Goal: Task Accomplishment & Management: Use online tool/utility

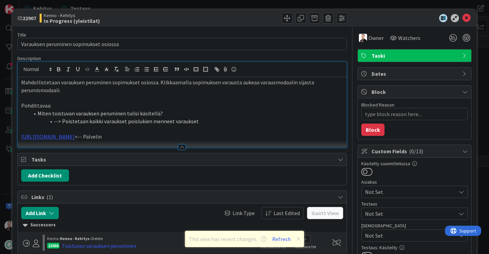
scroll to position [187, 0]
click at [462, 20] on icon at bounding box center [466, 18] width 8 height 8
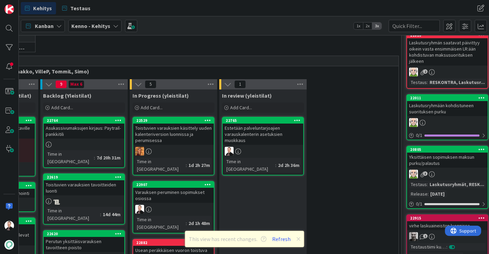
scroll to position [100, 16]
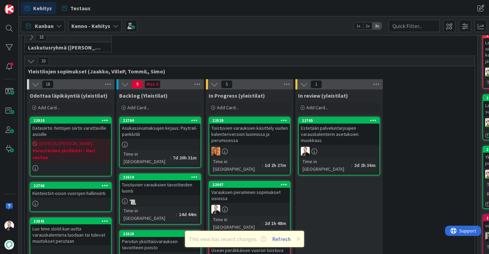
click at [277, 238] on button "Refresh" at bounding box center [281, 238] width 23 height 9
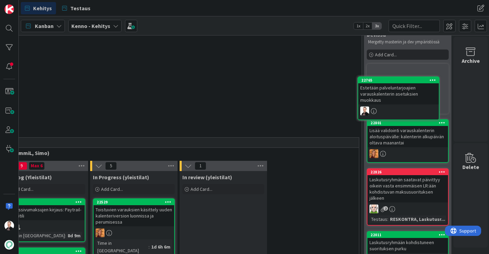
scroll to position [0, 138]
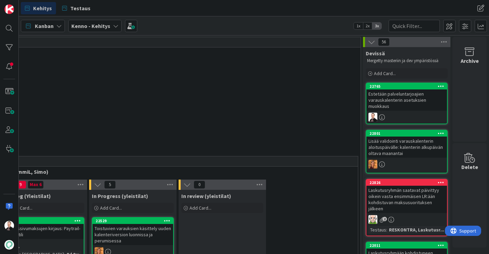
click at [377, 101] on div "Estetään palveluntarjoajien varauskalenterin asetuksien muokkaus" at bounding box center [406, 99] width 81 height 21
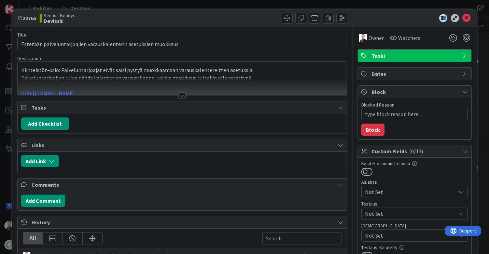
type textarea "x"
click at [462, 19] on icon at bounding box center [466, 18] width 8 height 8
